Goal: Task Accomplishment & Management: Use online tool/utility

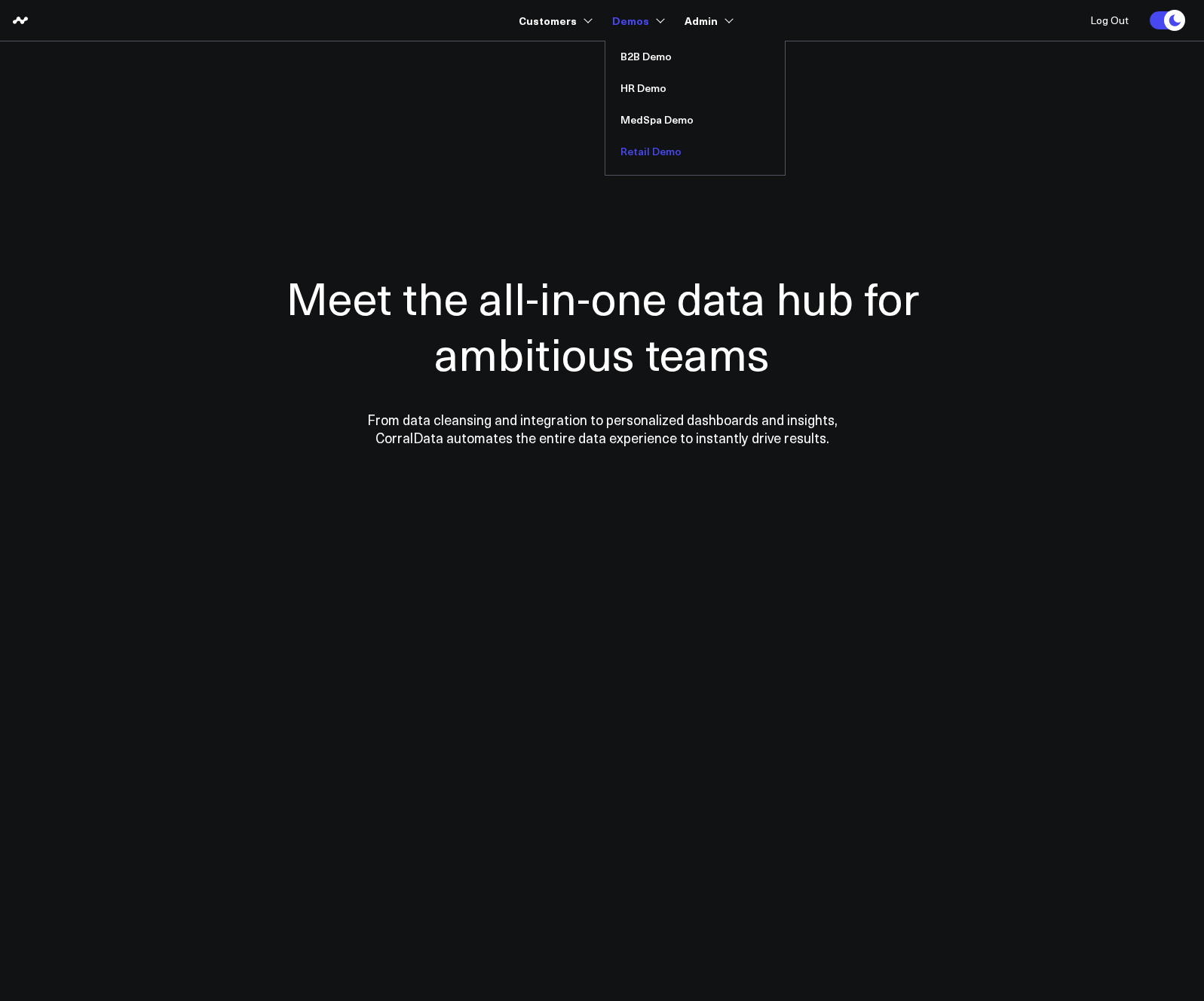
click at [649, 147] on link "Retail Demo" at bounding box center [695, 152] width 179 height 32
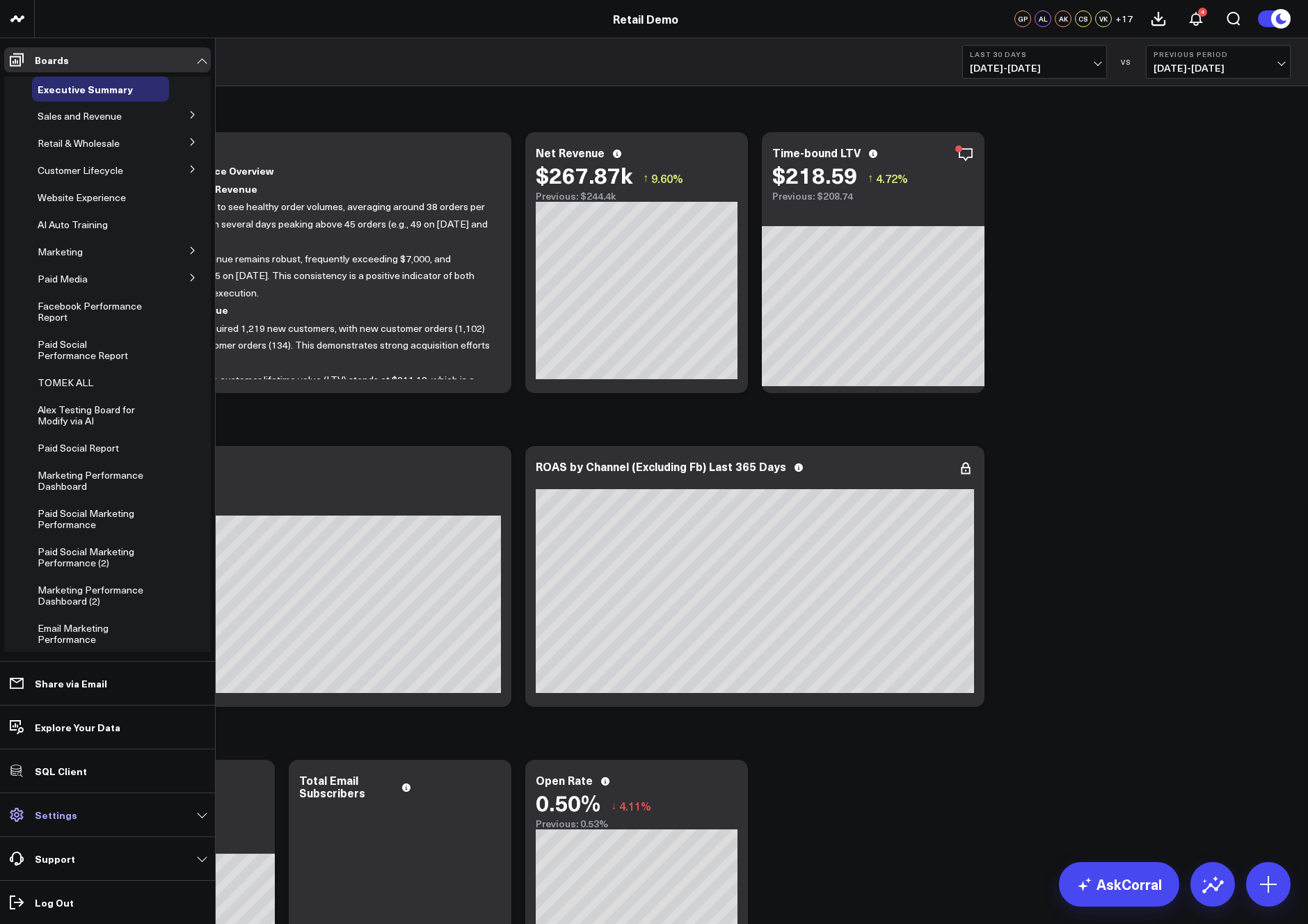
click at [67, 819] on p "Settings" at bounding box center [56, 815] width 43 height 11
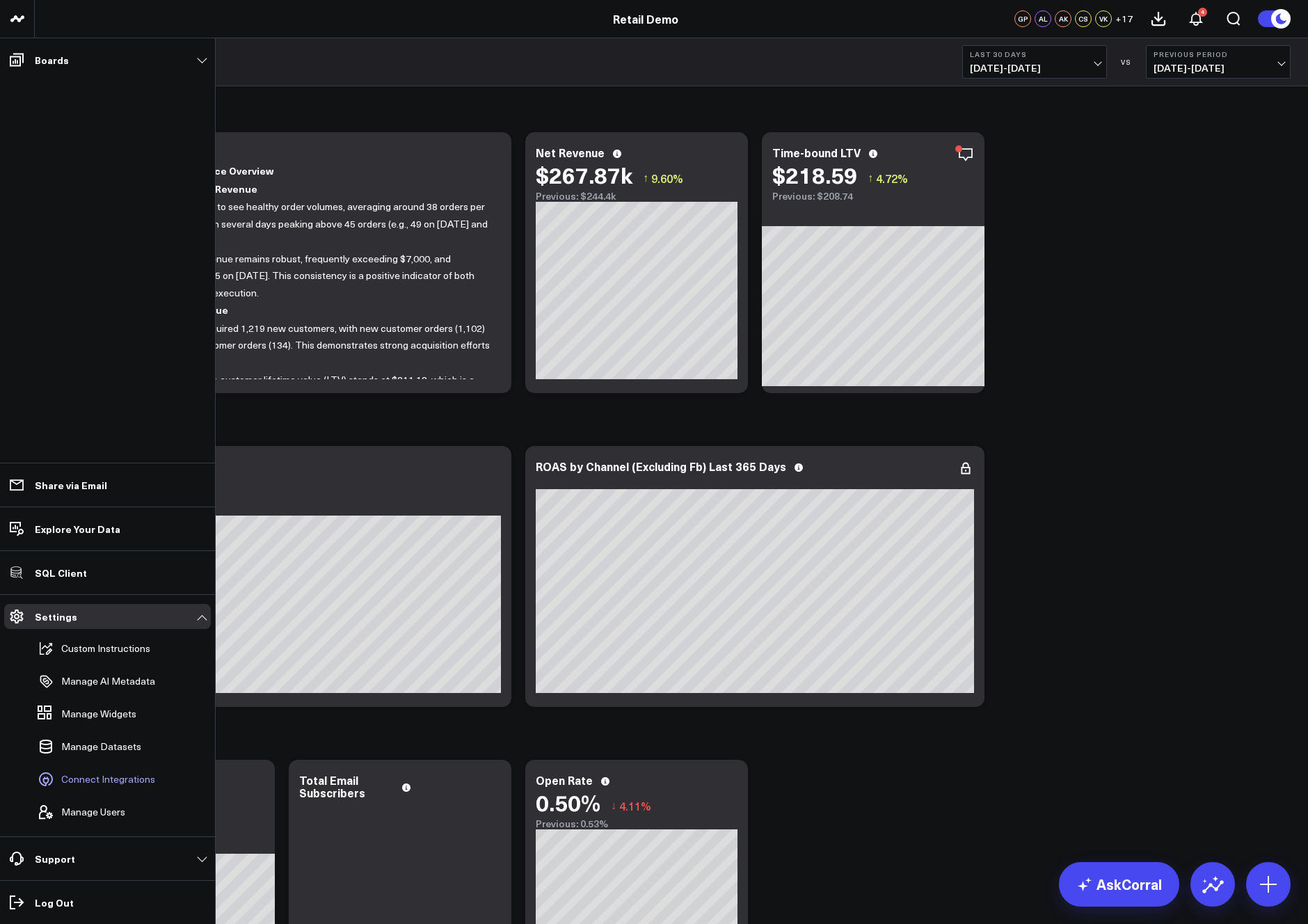
click at [80, 783] on span "Connect Integrations" at bounding box center [108, 780] width 94 height 11
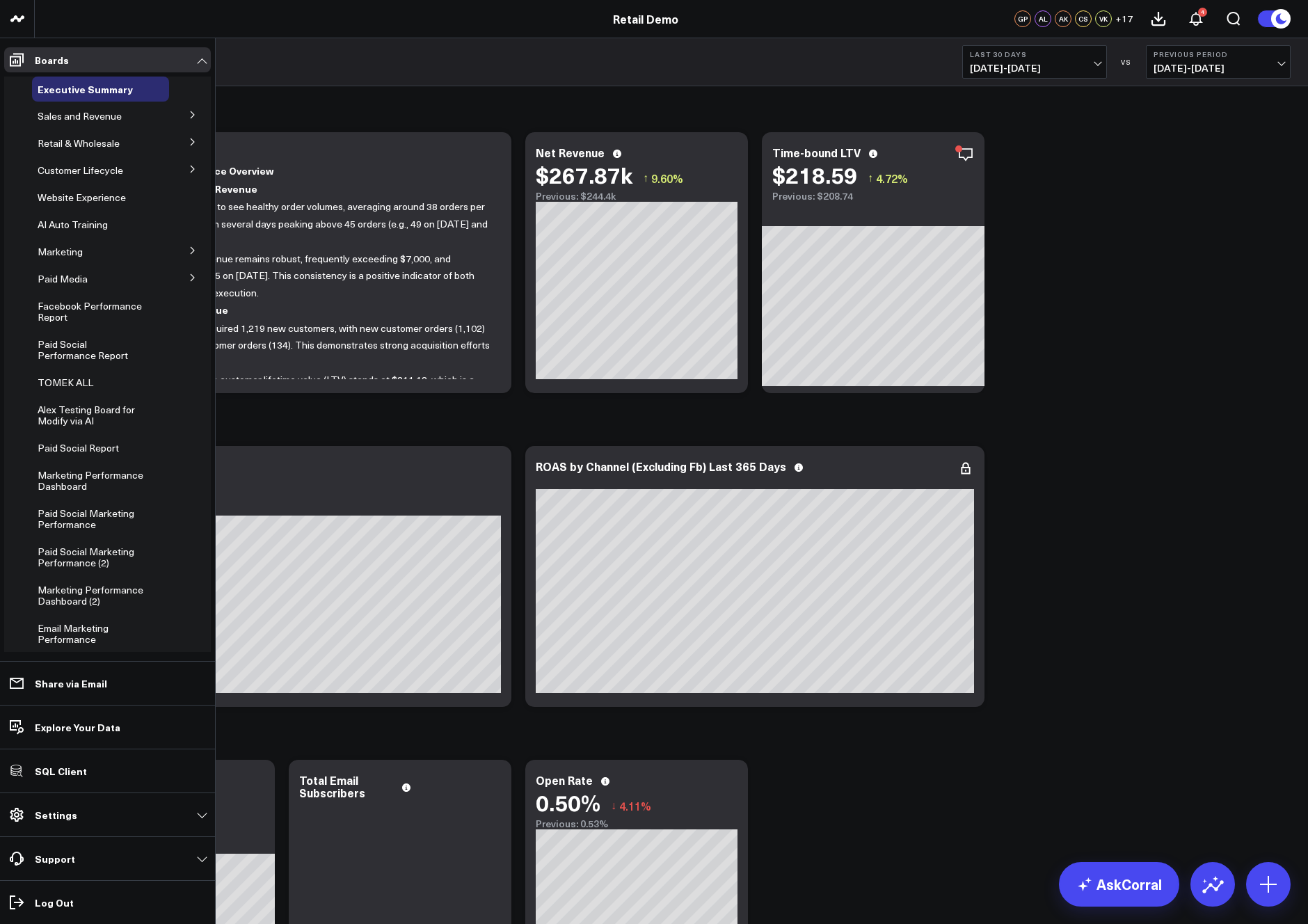
click at [71, 142] on span "Retail & Wholesale" at bounding box center [79, 143] width 82 height 13
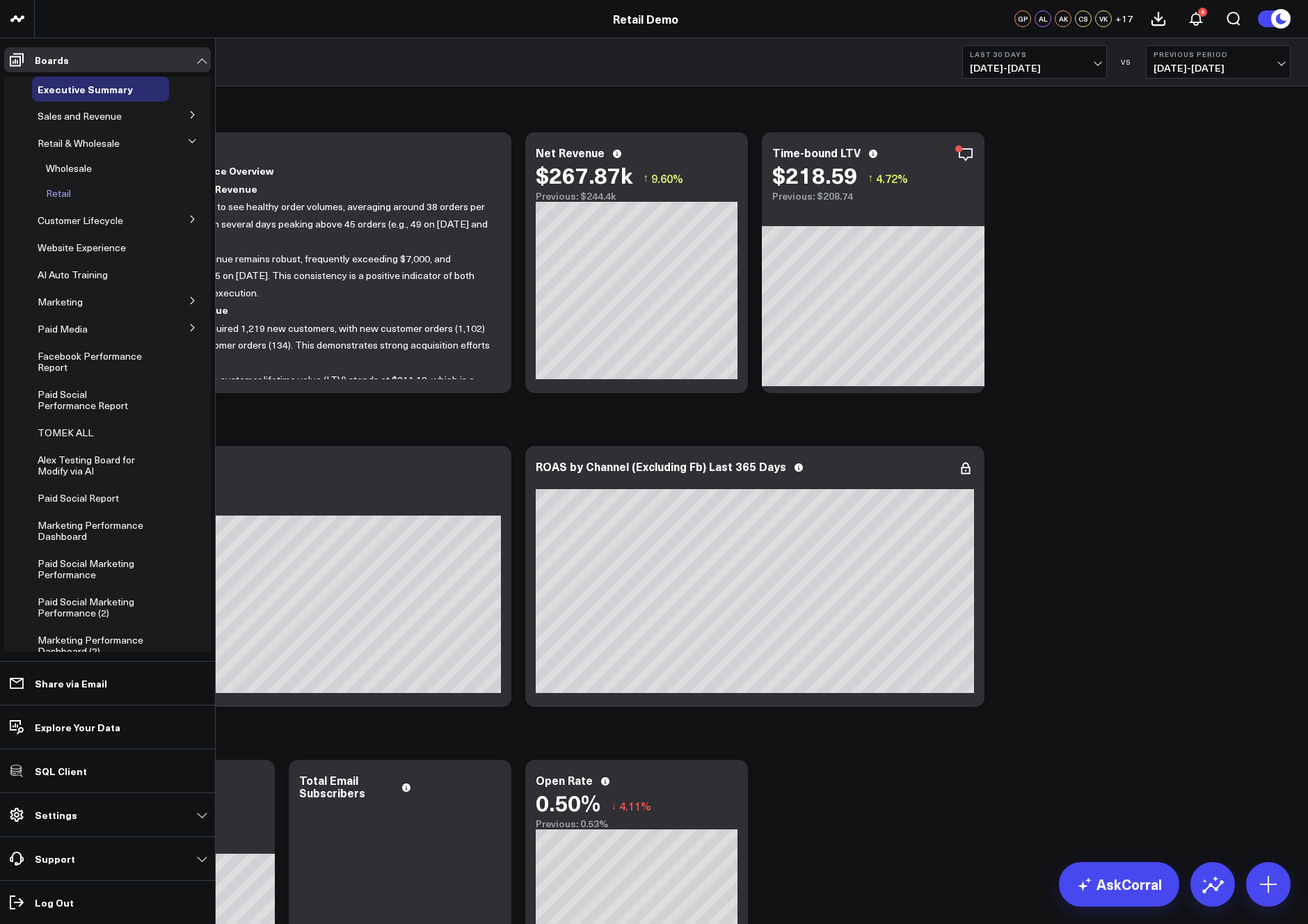
click at [59, 187] on span "Retail" at bounding box center [58, 193] width 25 height 13
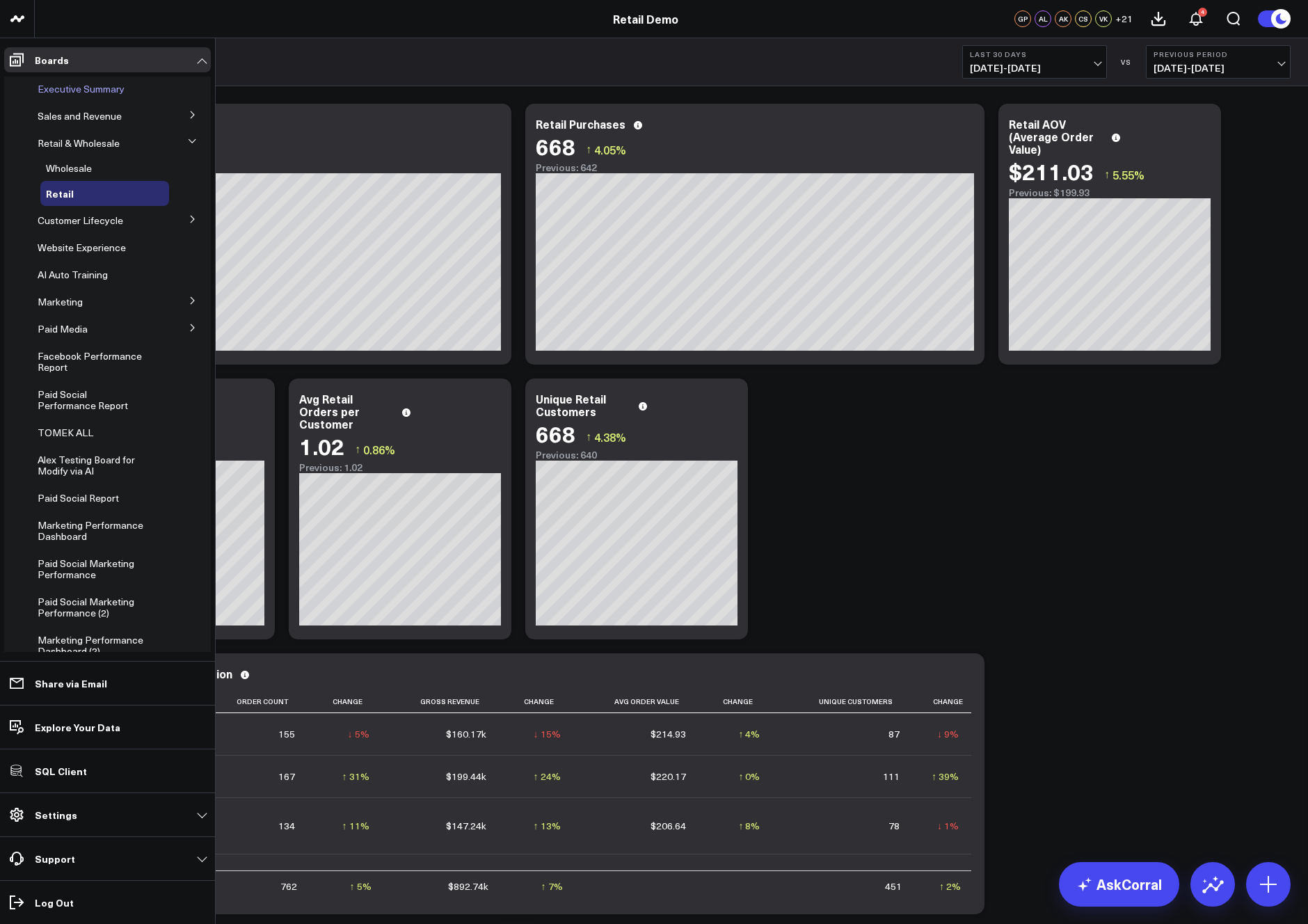
click at [93, 93] on span "Executive Summary" at bounding box center [81, 89] width 87 height 13
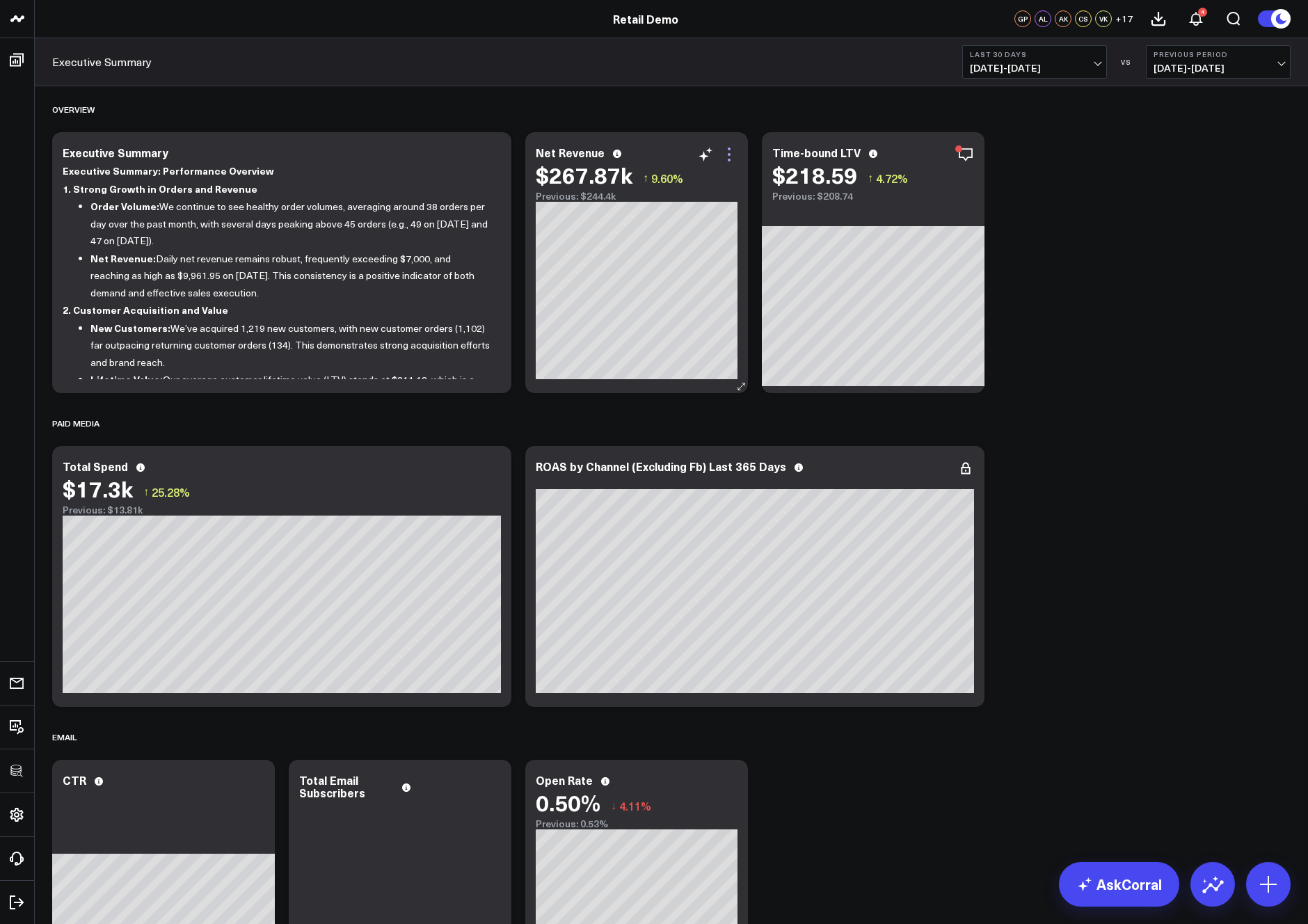
click at [729, 149] on icon at bounding box center [729, 148] width 2 height 2
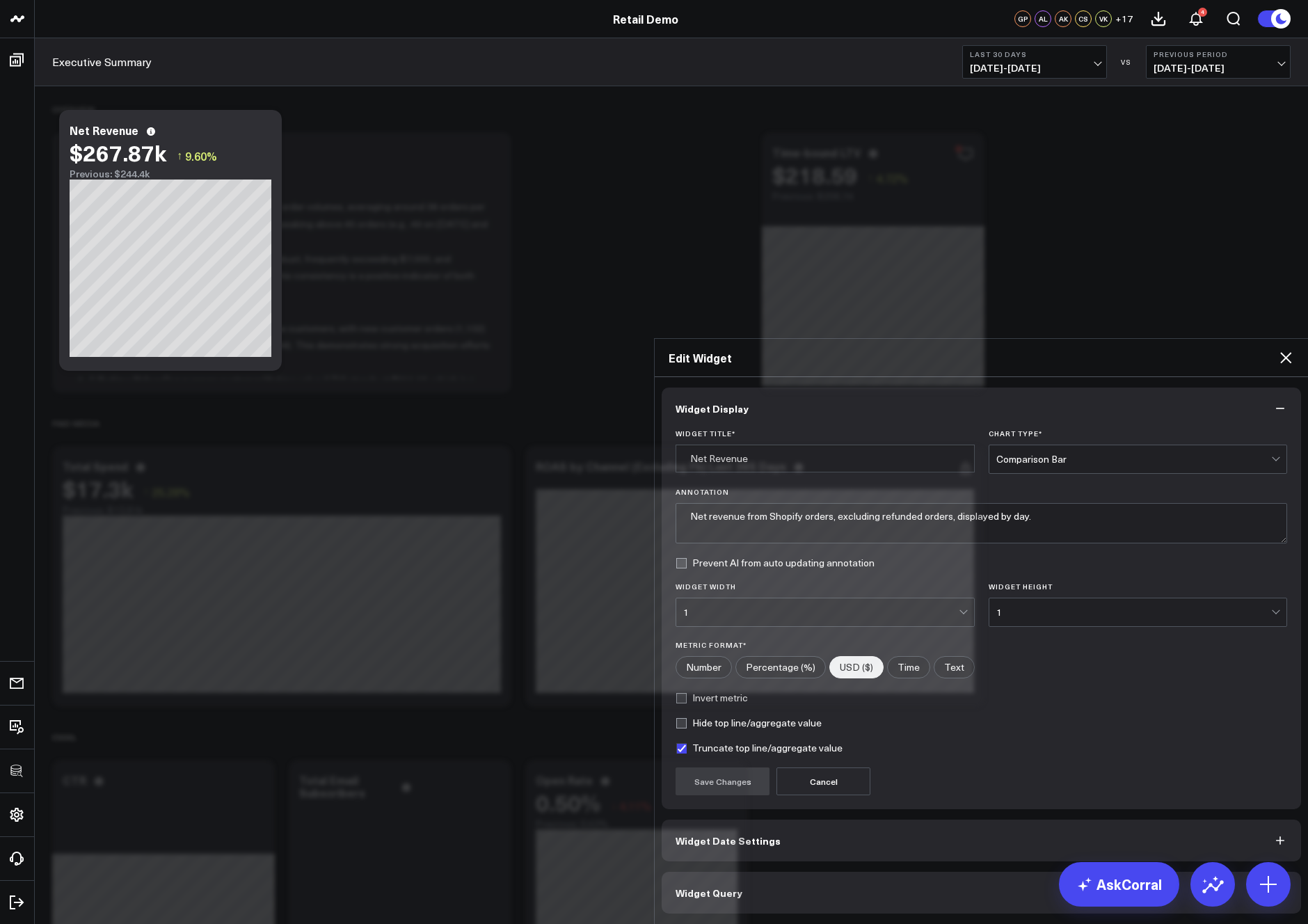
click at [836, 872] on button "Widget Query" at bounding box center [982, 892] width 640 height 42
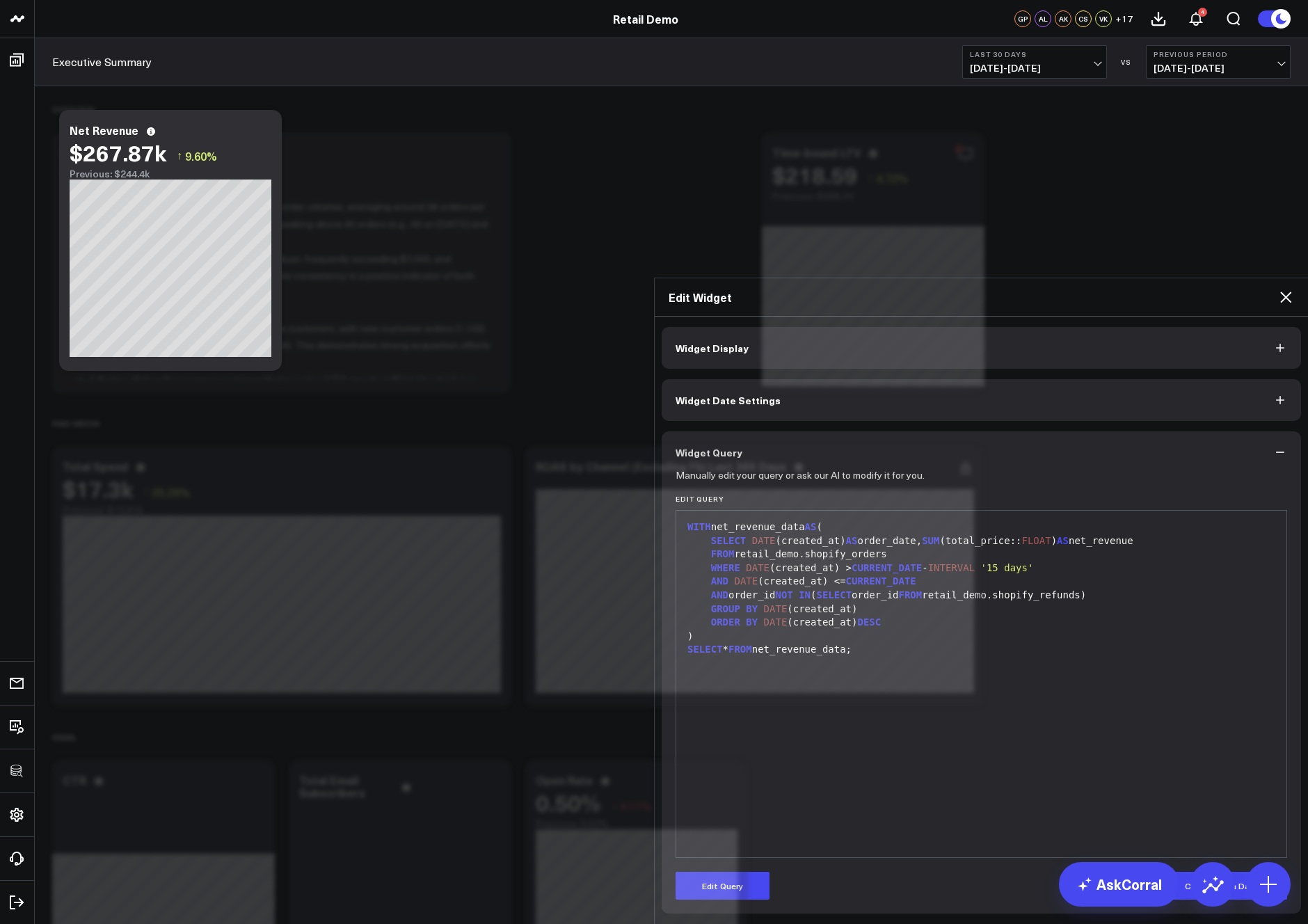
click at [1110, 289] on icon at bounding box center [1286, 297] width 16 height 16
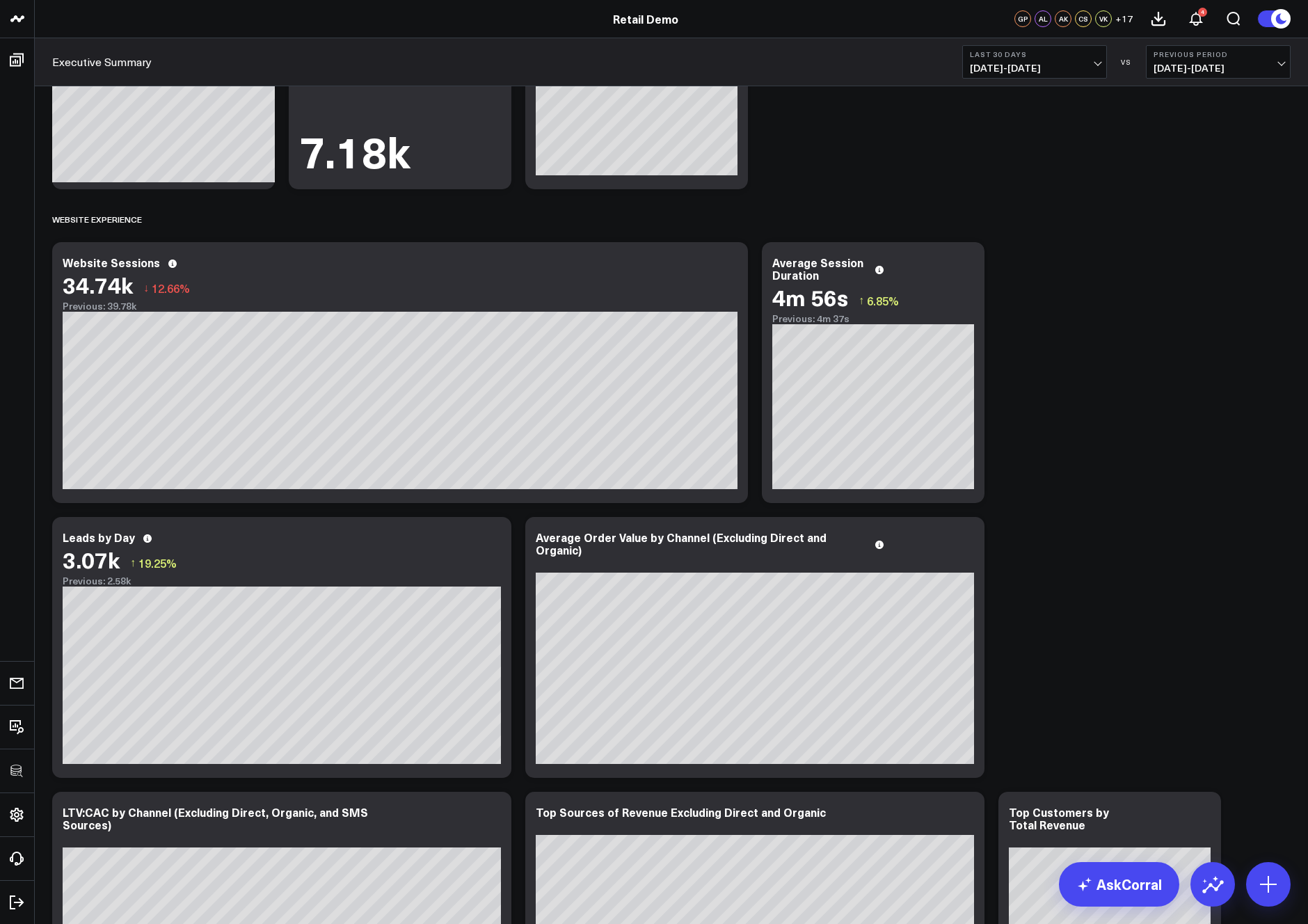
scroll to position [968, 0]
